Goal: Information Seeking & Learning: Learn about a topic

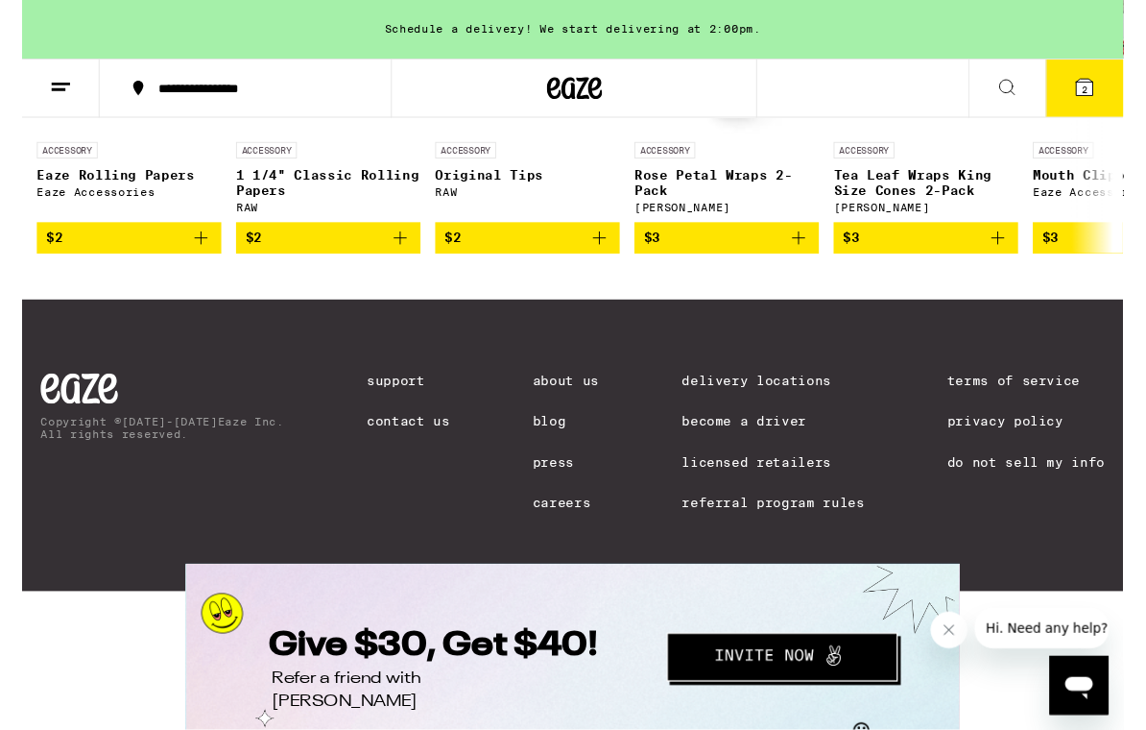
scroll to position [8239, 0]
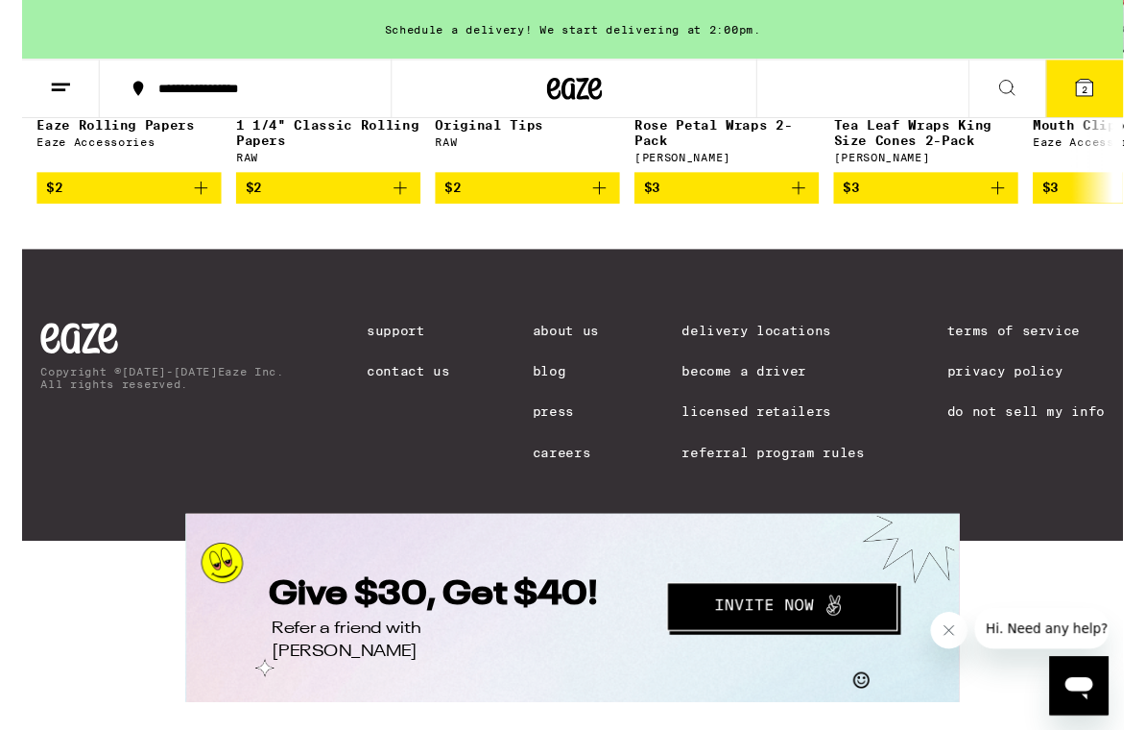
click at [563, 336] on link "About Us" at bounding box center [566, 343] width 69 height 15
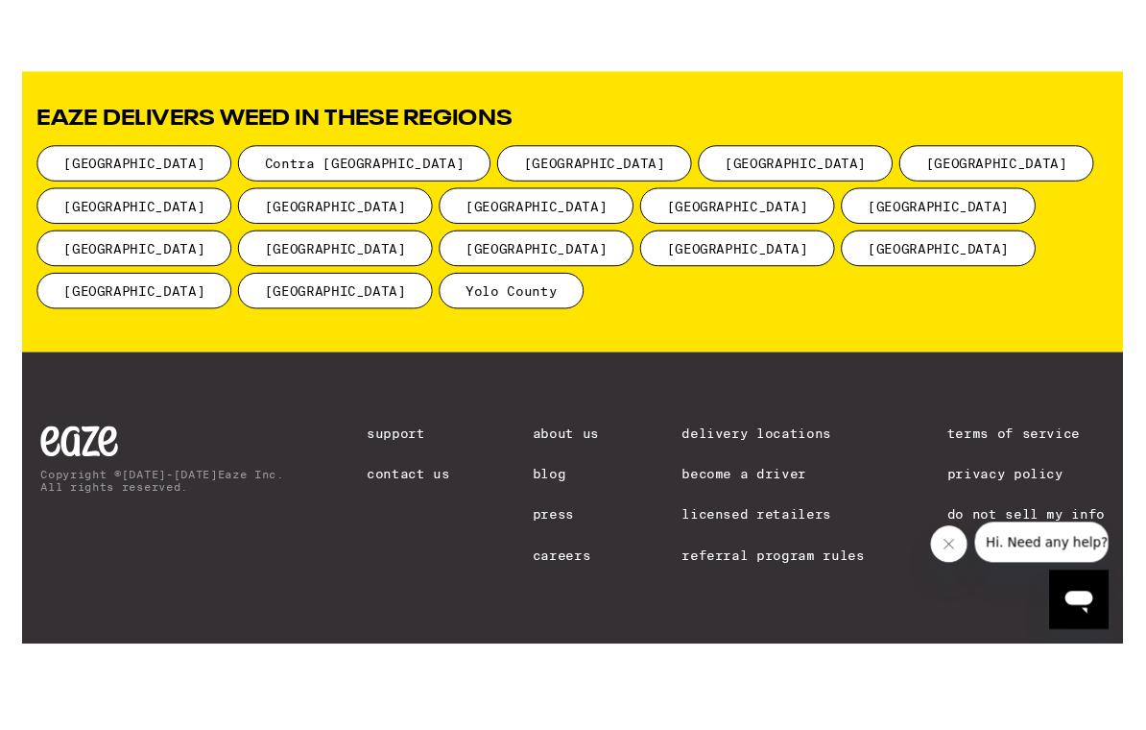
scroll to position [2568, 0]
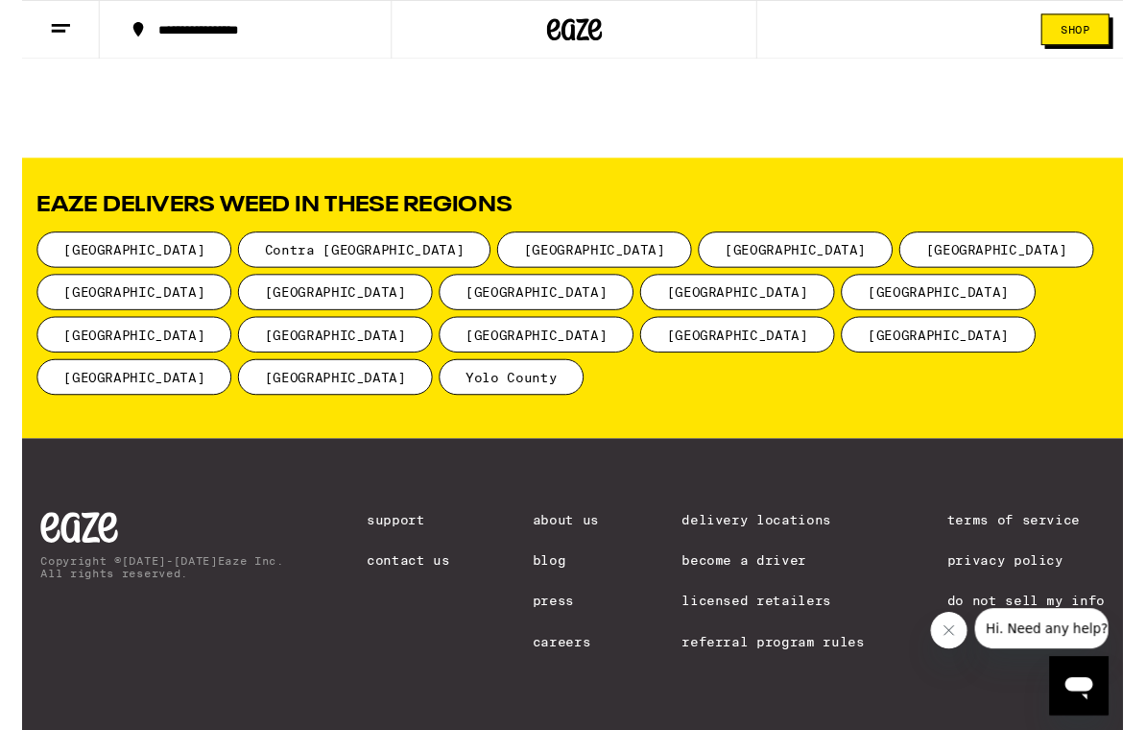
click at [373, 533] on link "Support" at bounding box center [402, 540] width 86 height 15
